Goal: Task Accomplishment & Management: Manage account settings

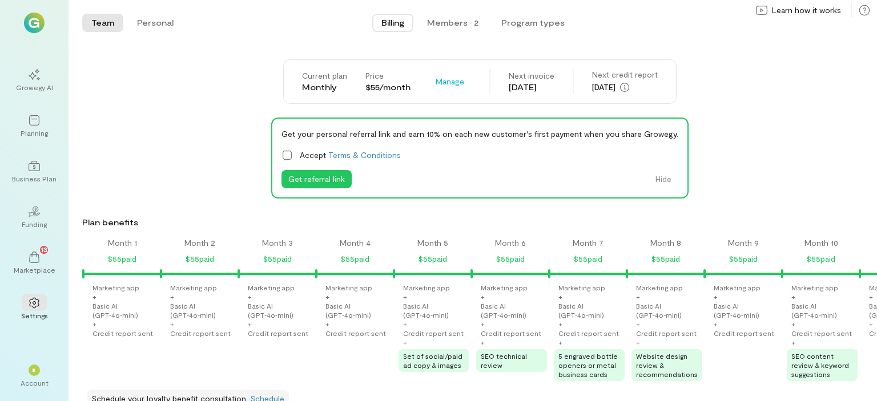
scroll to position [0, 893]
